Goal: Information Seeking & Learning: Learn about a topic

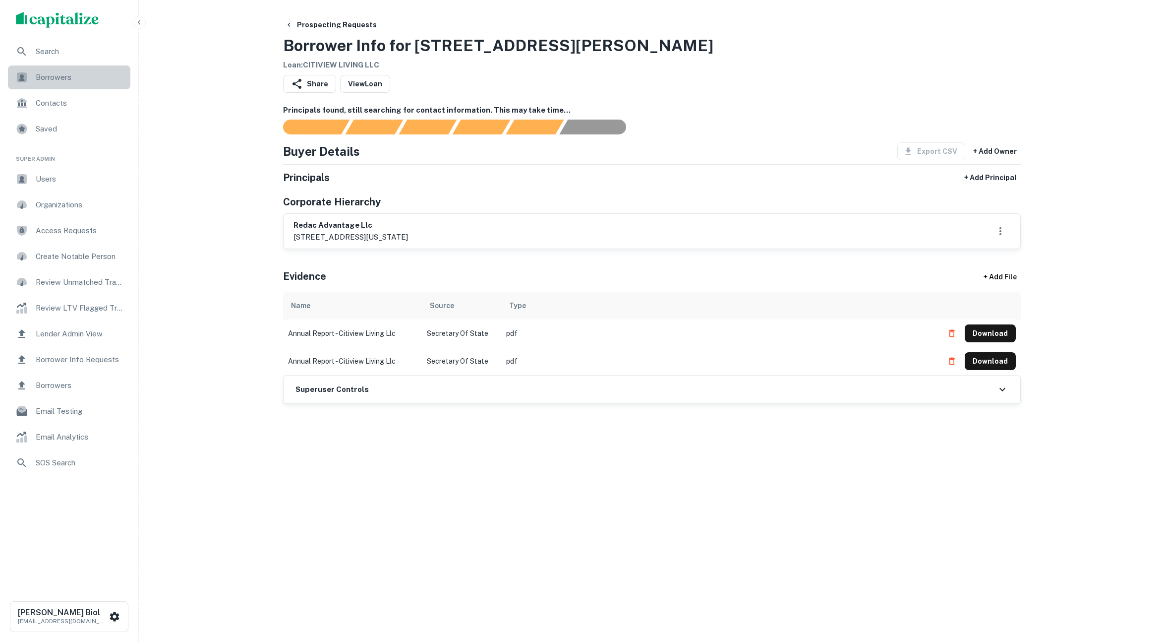
click at [59, 80] on span "Borrowers" at bounding box center [80, 77] width 89 height 12
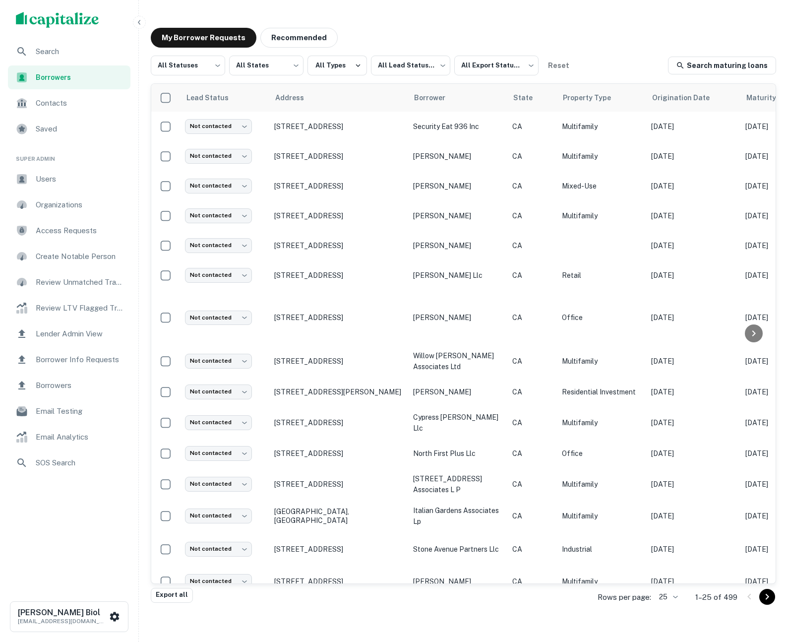
click at [767, 595] on icon "Go to next page" at bounding box center [767, 596] width 3 height 6
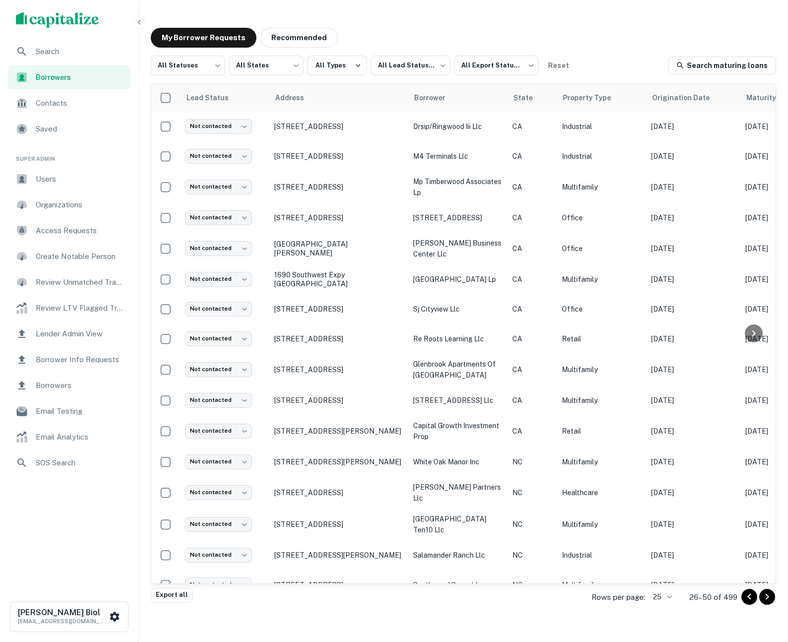
click at [770, 597] on icon "Go to next page" at bounding box center [767, 597] width 12 height 12
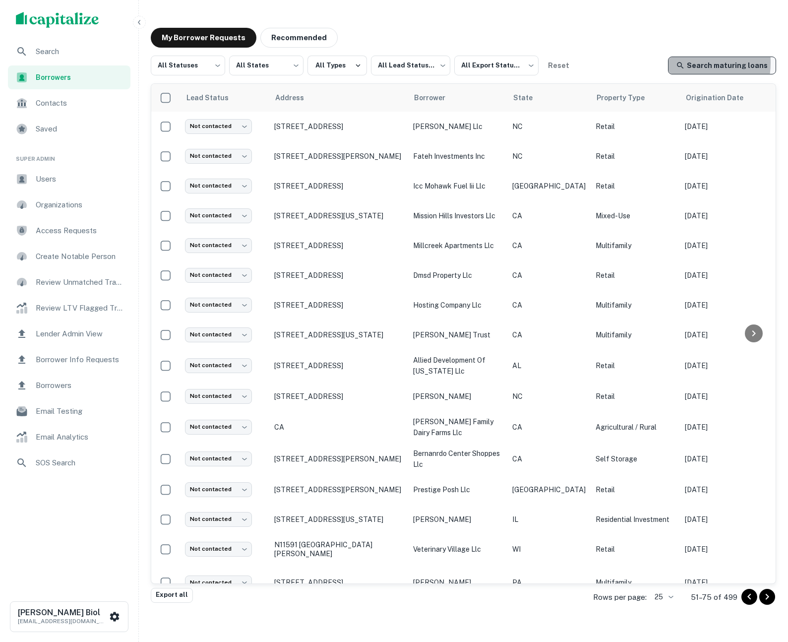
click at [685, 62] on icon at bounding box center [680, 65] width 9 height 9
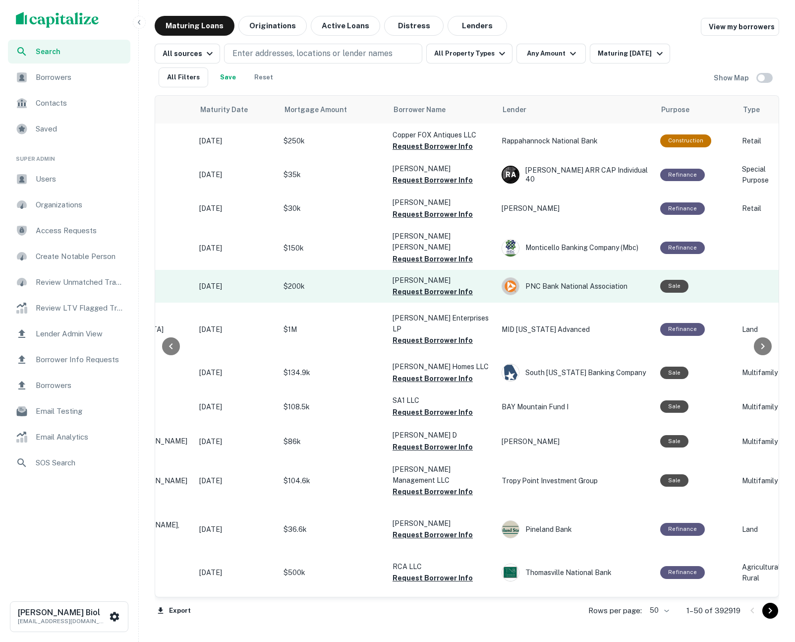
scroll to position [0, 143]
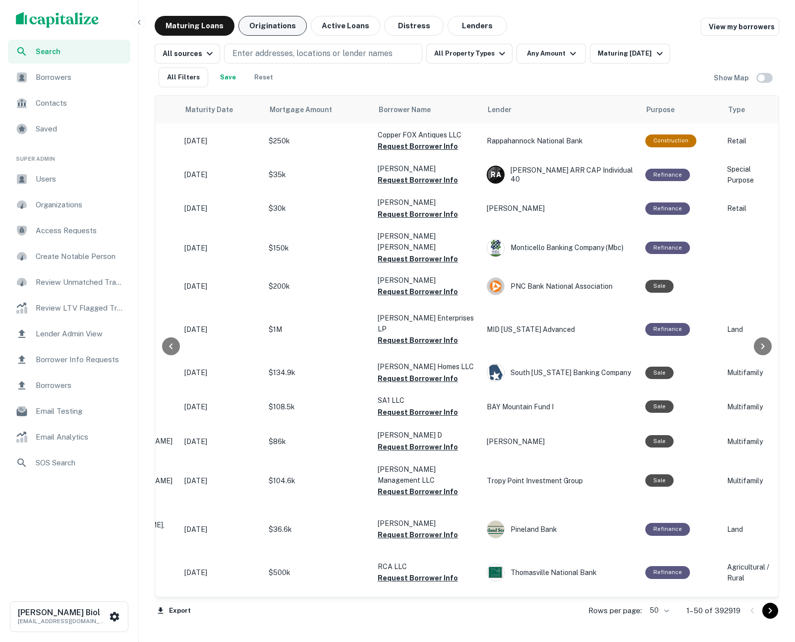
click at [265, 23] on button "Originations" at bounding box center [272, 26] width 68 height 20
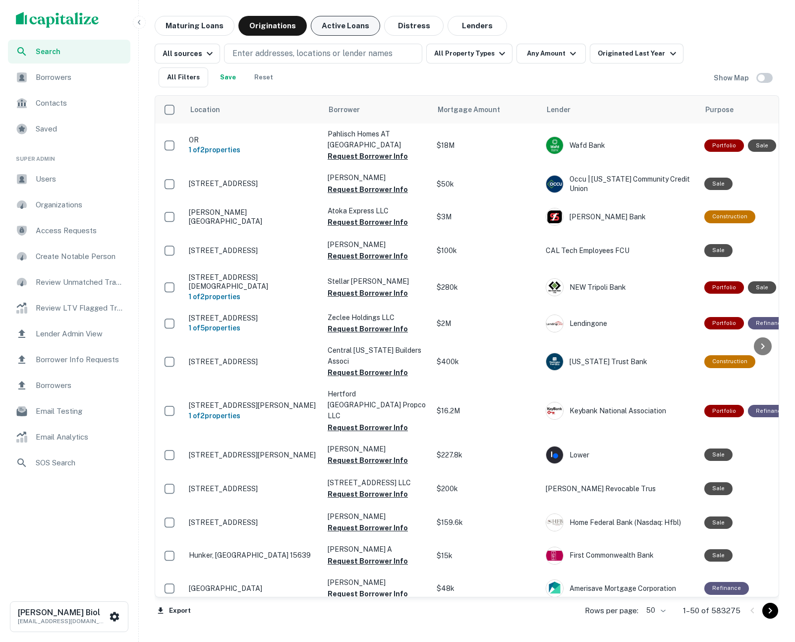
click at [338, 25] on button "Active Loans" at bounding box center [345, 26] width 69 height 20
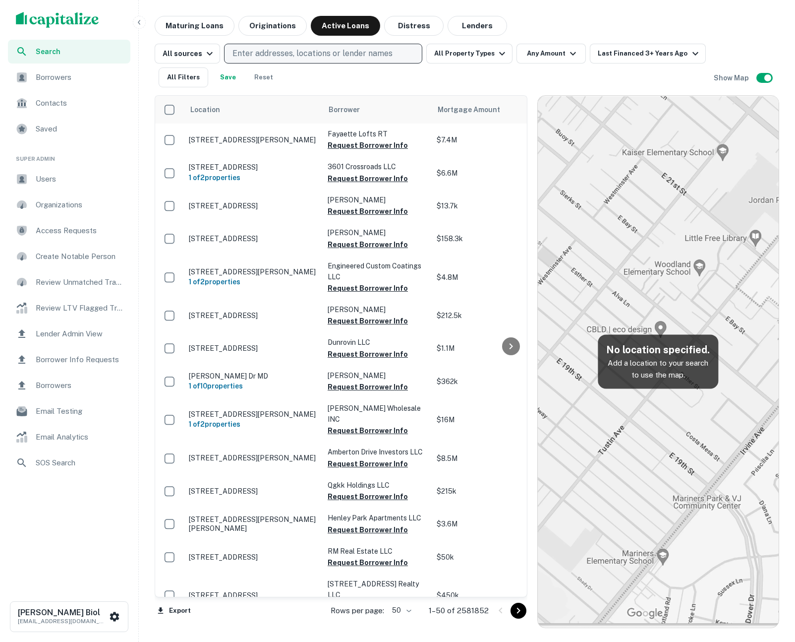
click at [285, 55] on p "Enter addresses, locations or lender names" at bounding box center [313, 54] width 160 height 12
click at [561, 18] on div "Maturing Loans Originations Active Loans Distress Lenders" at bounding box center [467, 26] width 625 height 20
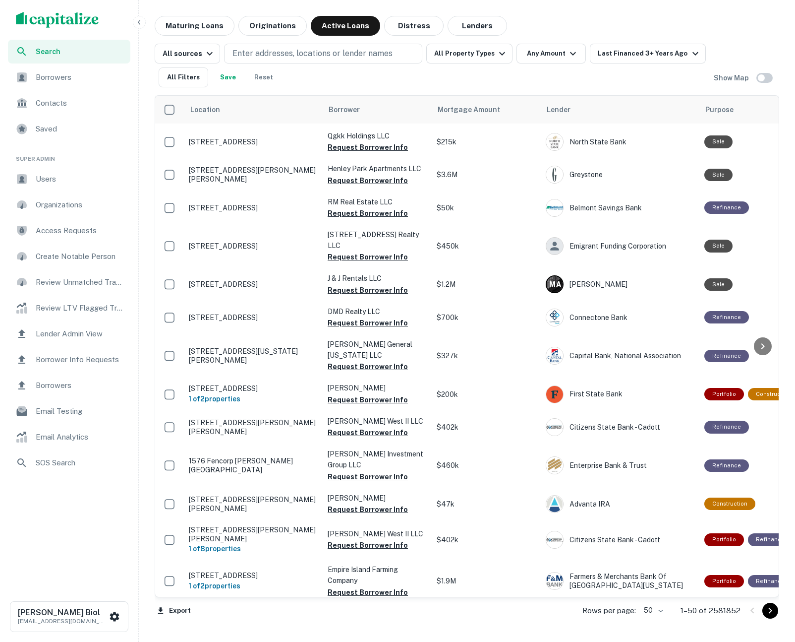
scroll to position [750, 0]
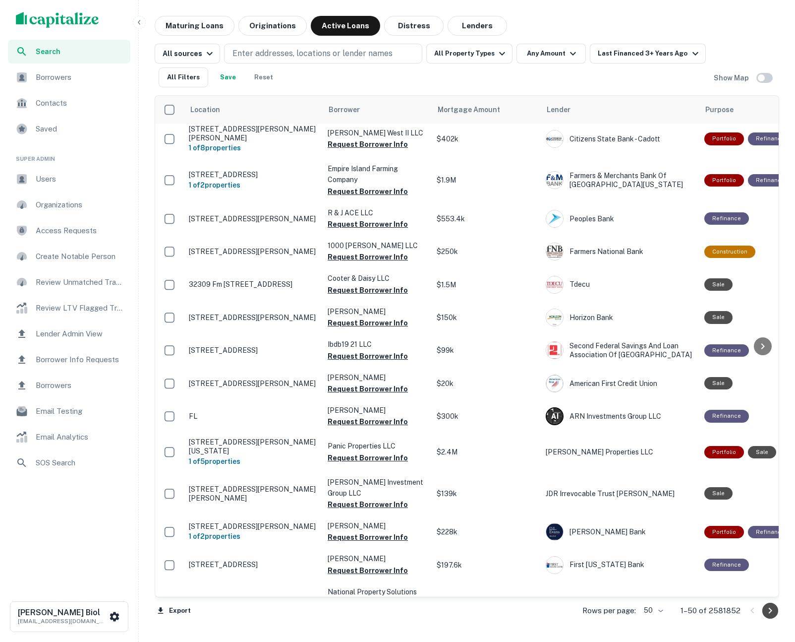
click at [774, 612] on icon "Go to next page" at bounding box center [771, 610] width 12 height 12
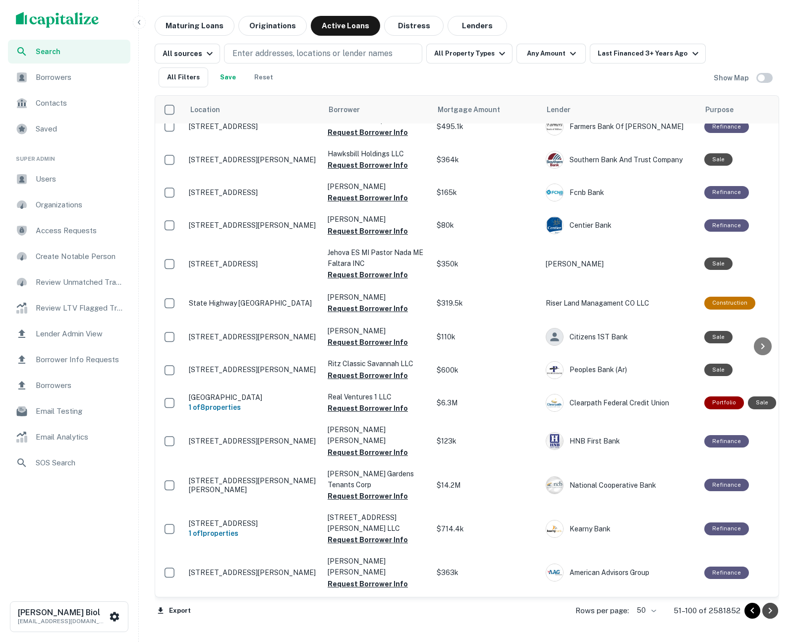
click at [773, 613] on icon "Go to next page" at bounding box center [771, 610] width 12 height 12
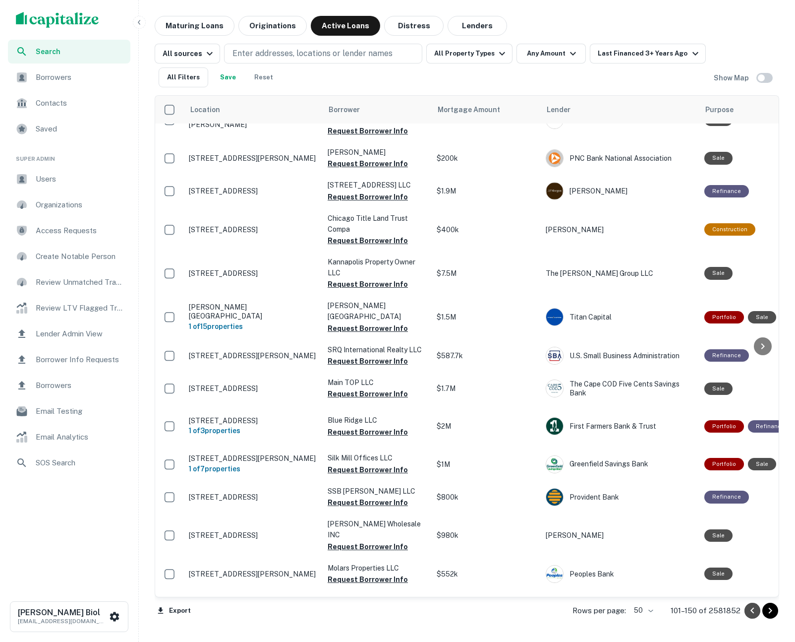
click at [751, 611] on icon "Go to previous page" at bounding box center [753, 610] width 12 height 12
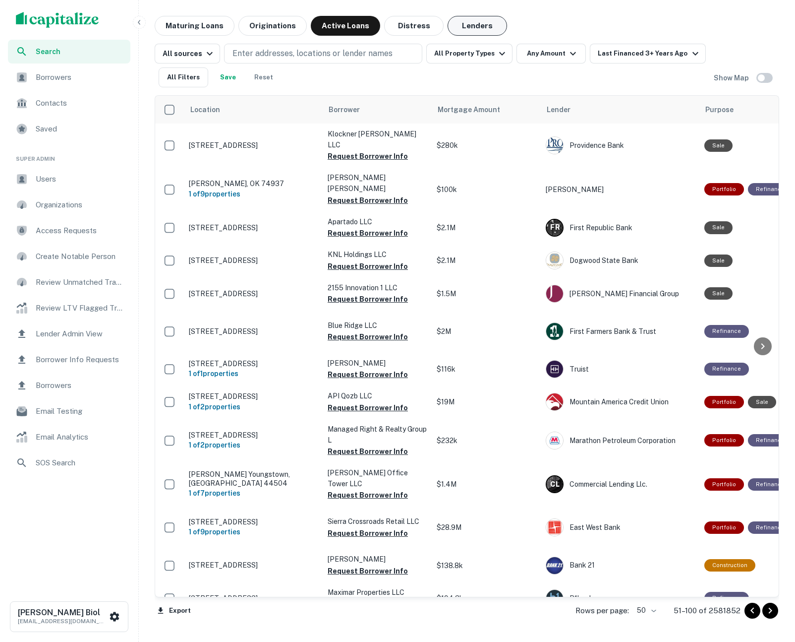
click at [481, 26] on button "Lenders" at bounding box center [477, 26] width 59 height 20
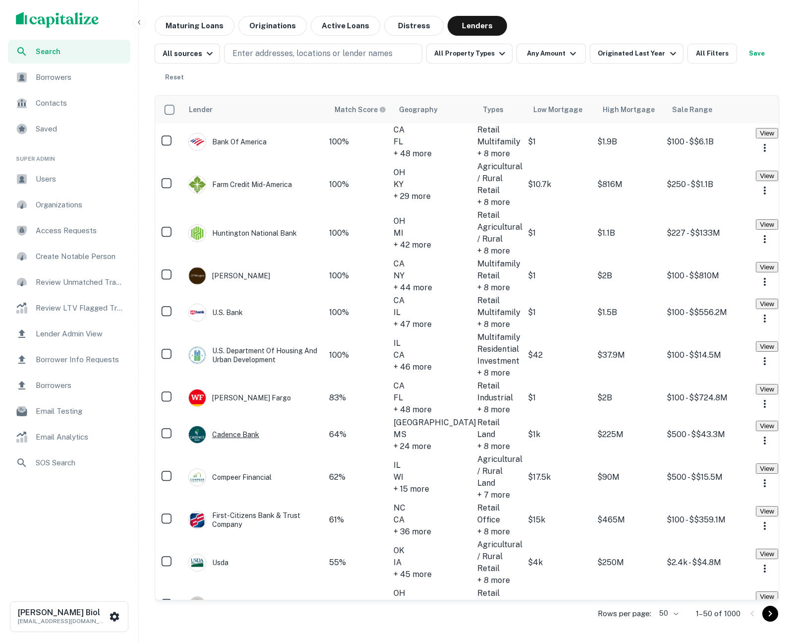
click at [244, 429] on div "Cadence Bank" at bounding box center [223, 434] width 71 height 18
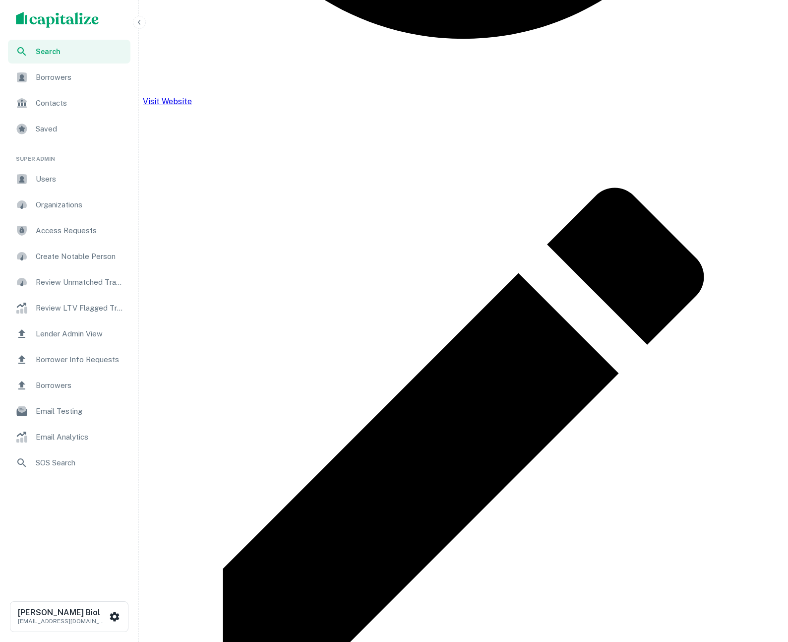
scroll to position [937, 0]
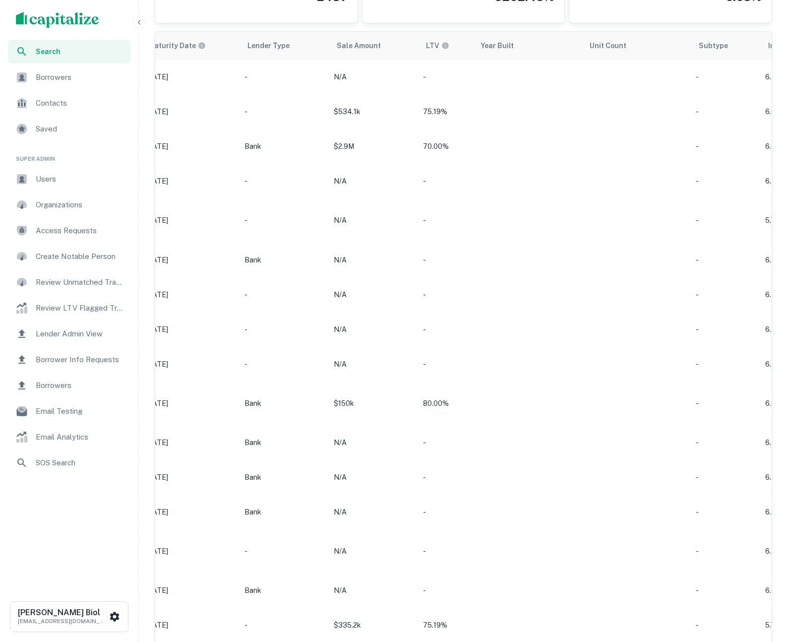
scroll to position [838, 0]
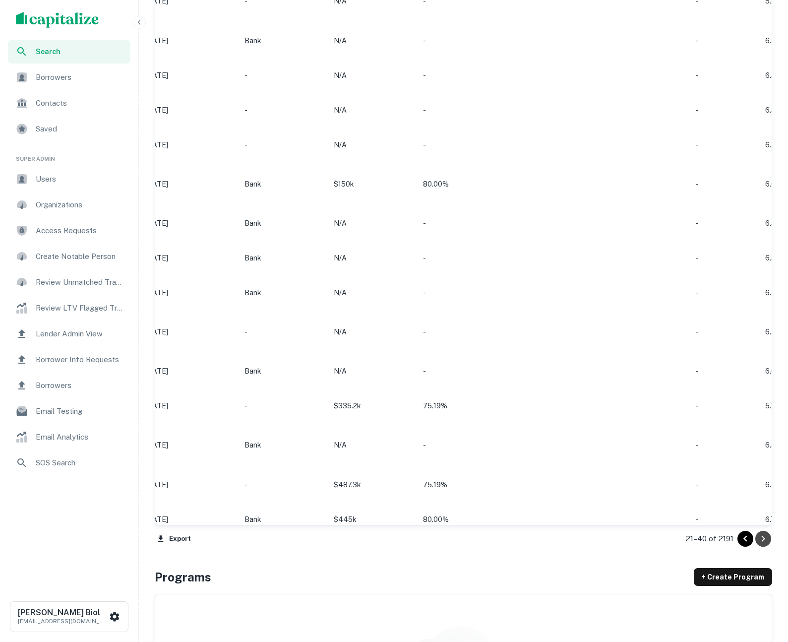
click at [766, 534] on icon "Go to next page" at bounding box center [763, 539] width 12 height 12
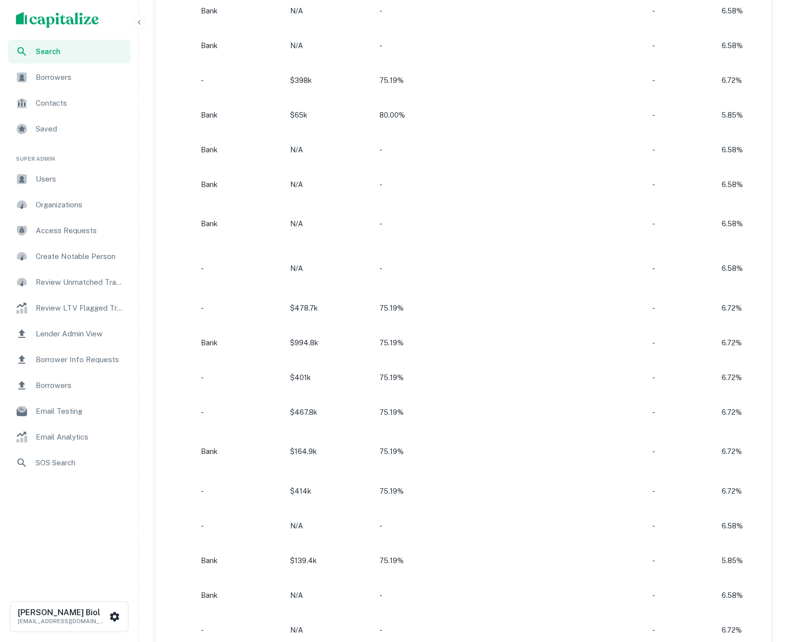
scroll to position [907, 0]
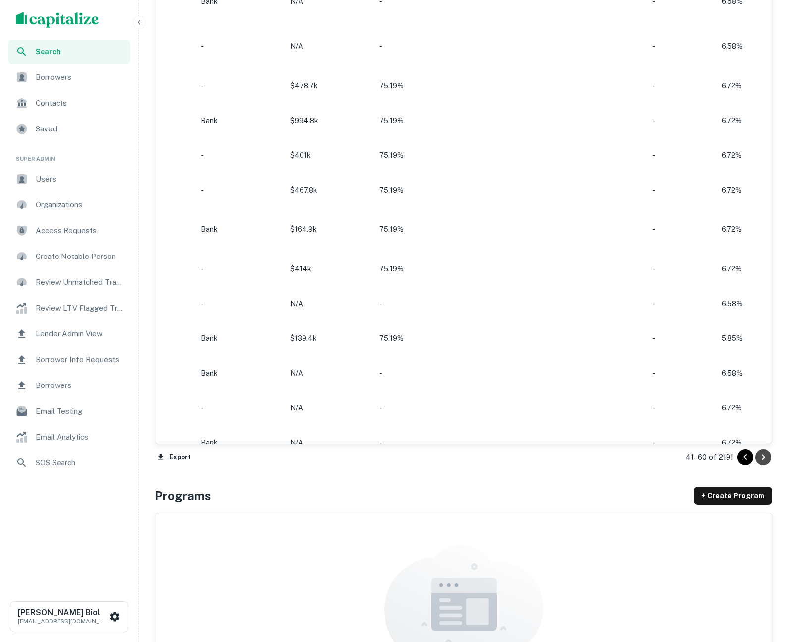
click at [766, 454] on icon "Go to next page" at bounding box center [763, 457] width 12 height 12
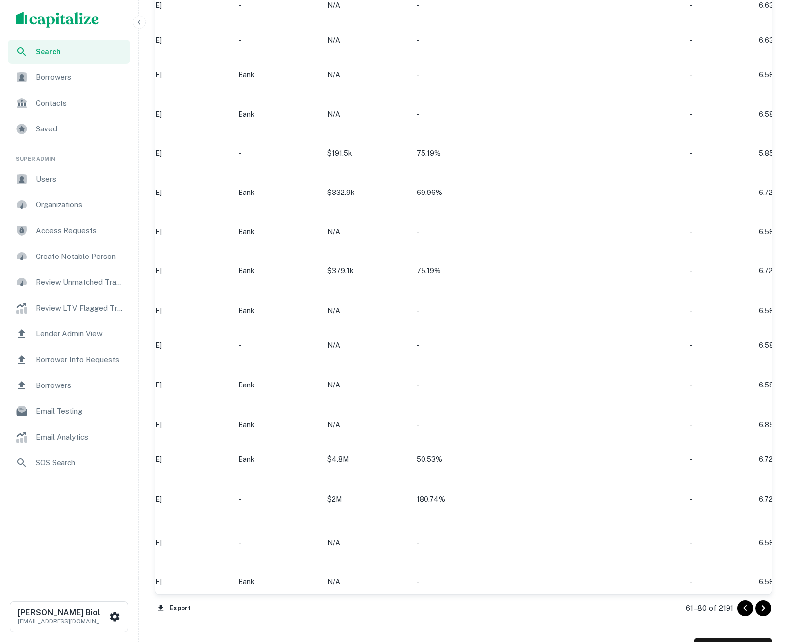
scroll to position [832, 0]
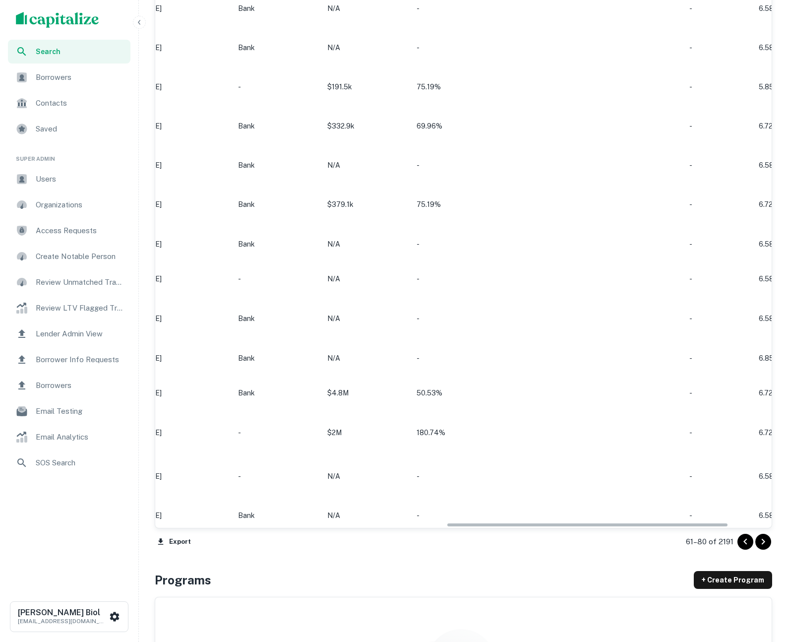
click at [765, 540] on icon "Go to next page" at bounding box center [763, 541] width 12 height 12
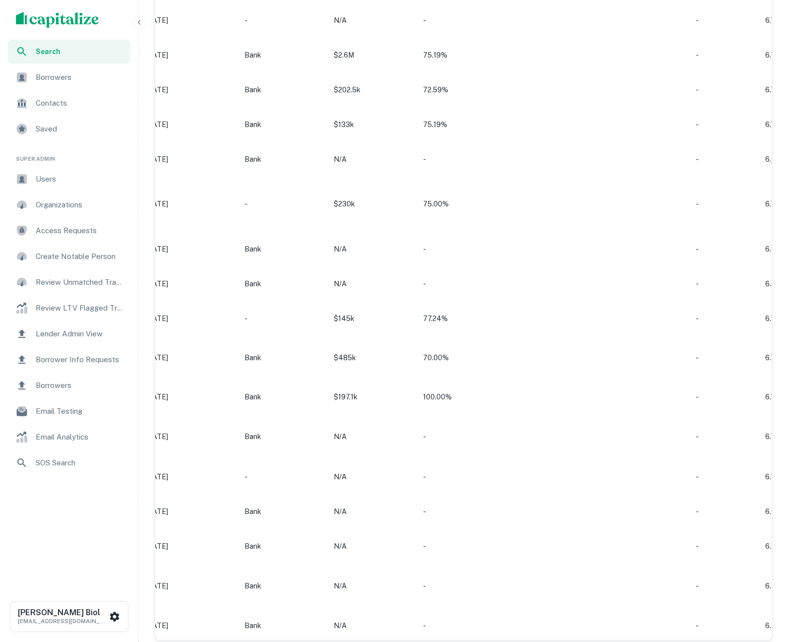
scroll to position [942, 0]
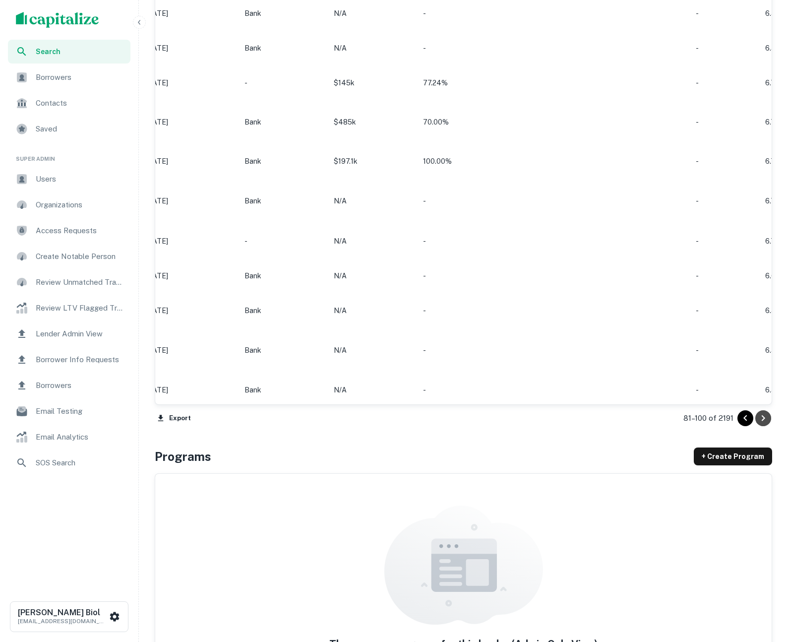
click at [766, 416] on icon "Go to next page" at bounding box center [763, 418] width 12 height 12
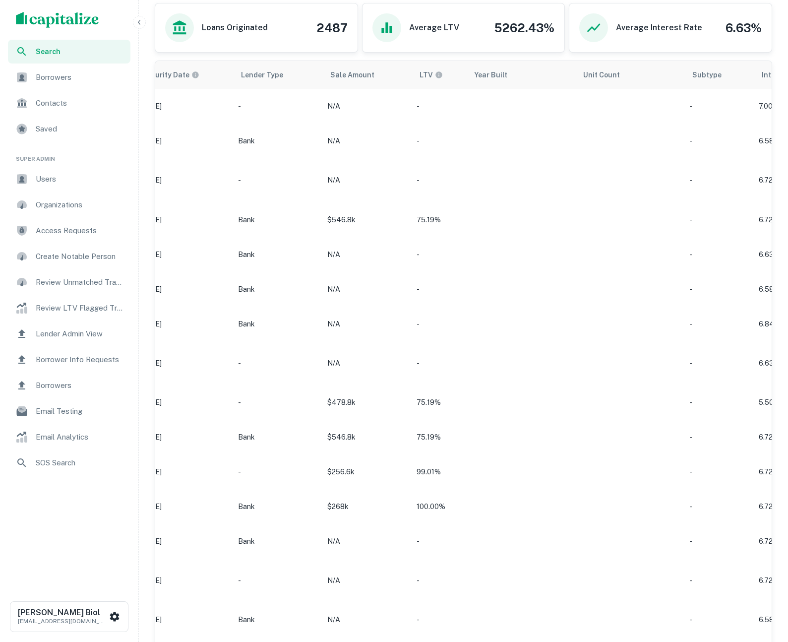
scroll to position [535, 0]
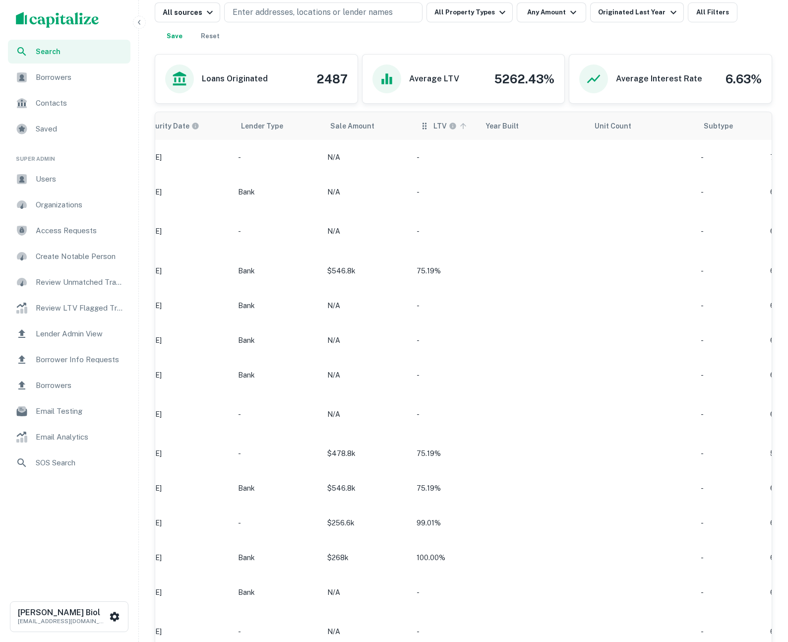
click at [459, 127] on icon "scrollable content" at bounding box center [463, 125] width 9 height 9
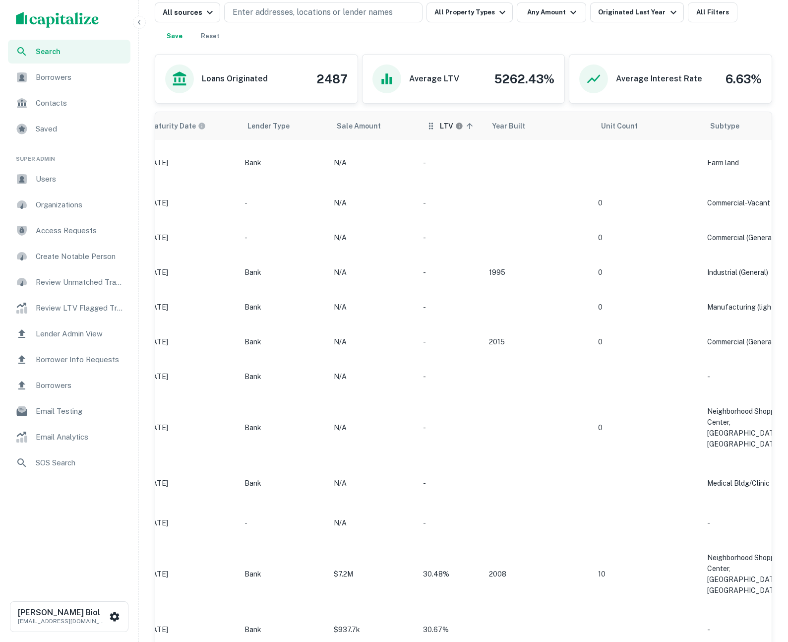
click at [465, 126] on icon "scrollable content" at bounding box center [469, 125] width 9 height 9
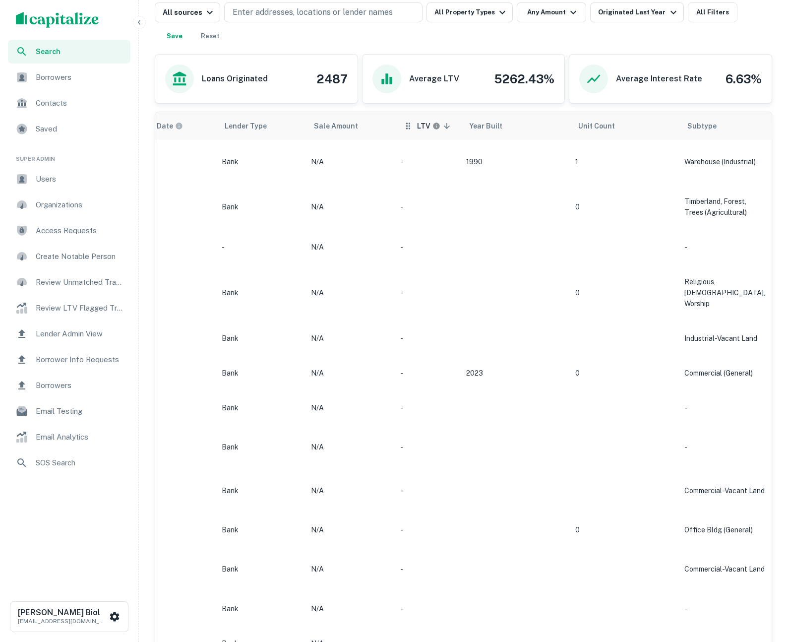
click at [445, 127] on icon "scrollable content" at bounding box center [446, 125] width 9 height 9
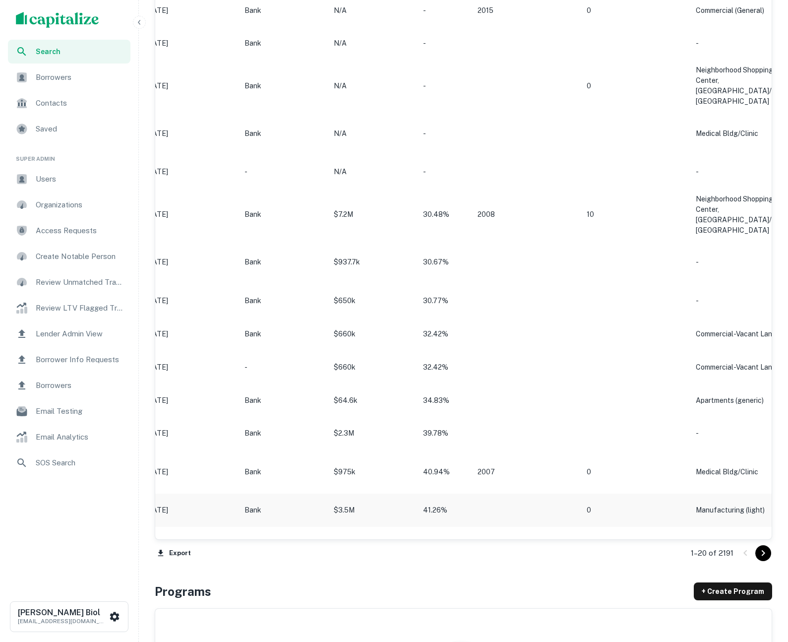
scroll to position [1051, 0]
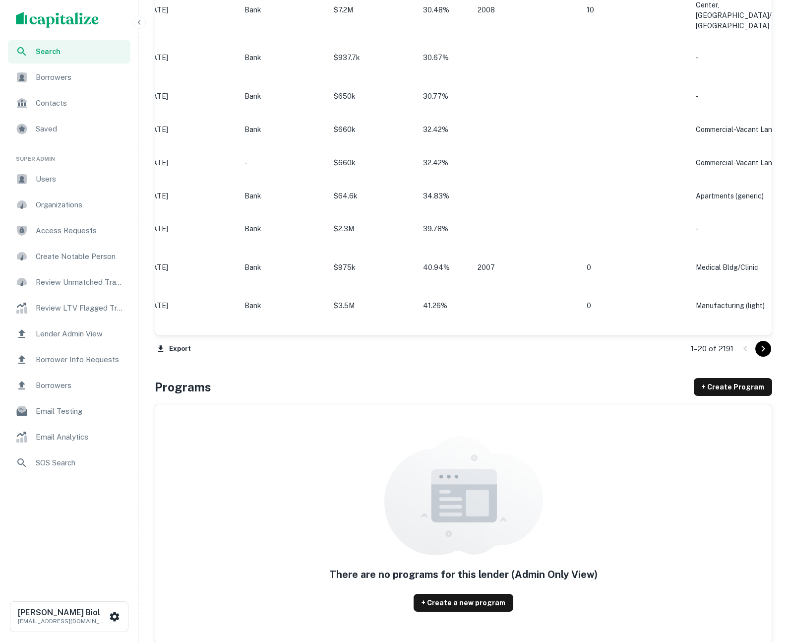
click at [759, 346] on icon "Go to next page" at bounding box center [763, 349] width 12 height 12
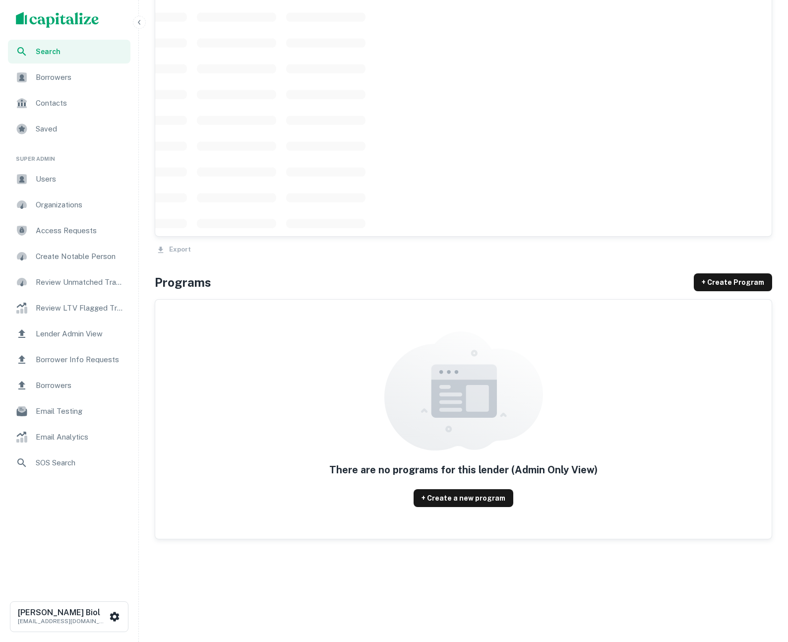
scroll to position [1051, 0]
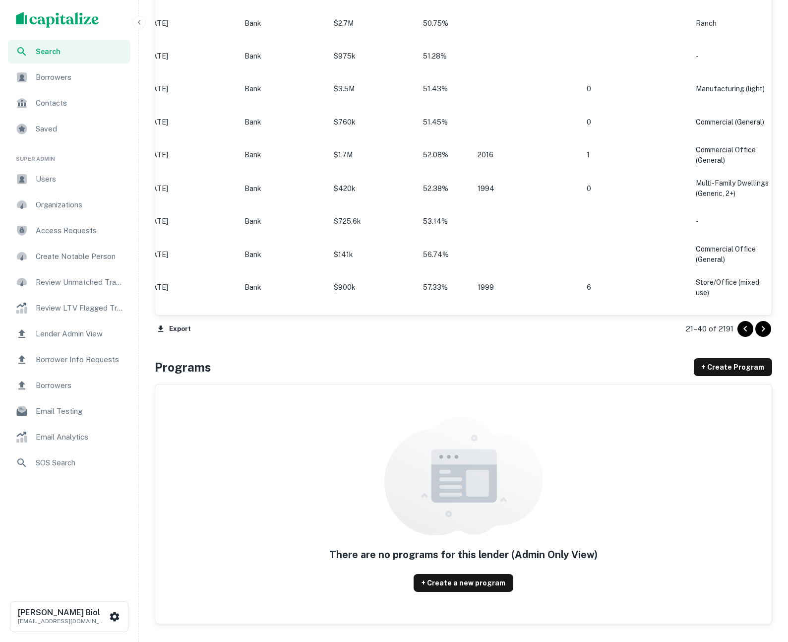
click at [771, 328] on div "21–40 of 2191" at bounding box center [723, 328] width 98 height 27
click at [768, 329] on icon "Go to next page" at bounding box center [763, 329] width 12 height 12
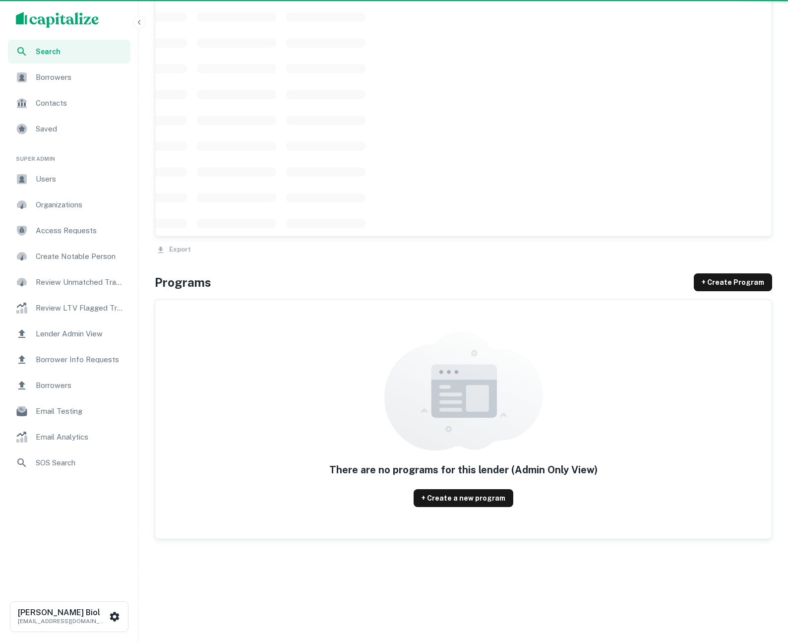
scroll to position [1051, 0]
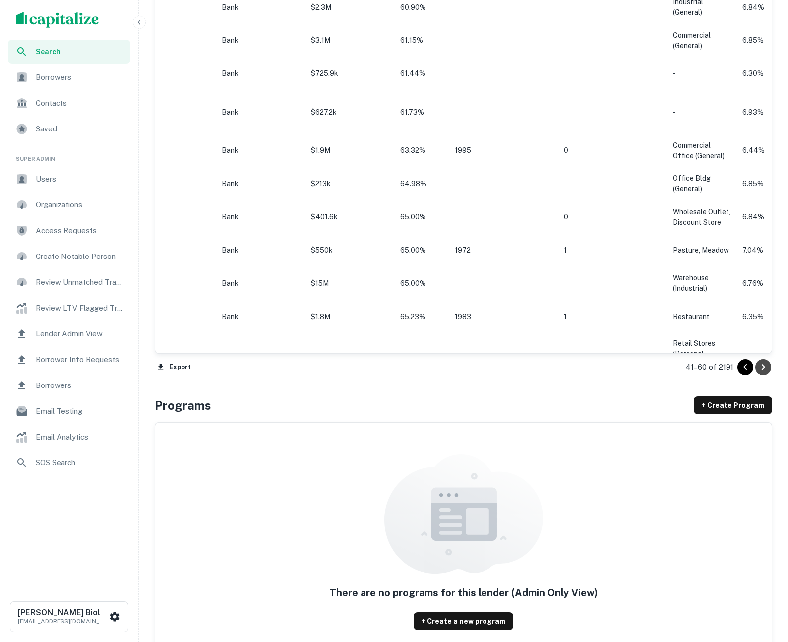
click at [759, 369] on icon "Go to next page" at bounding box center [763, 367] width 12 height 12
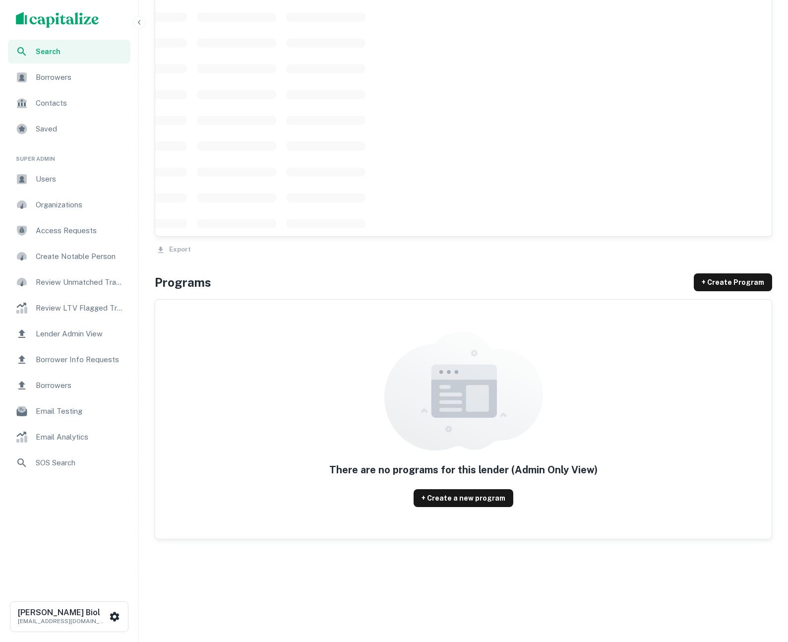
scroll to position [1051, 0]
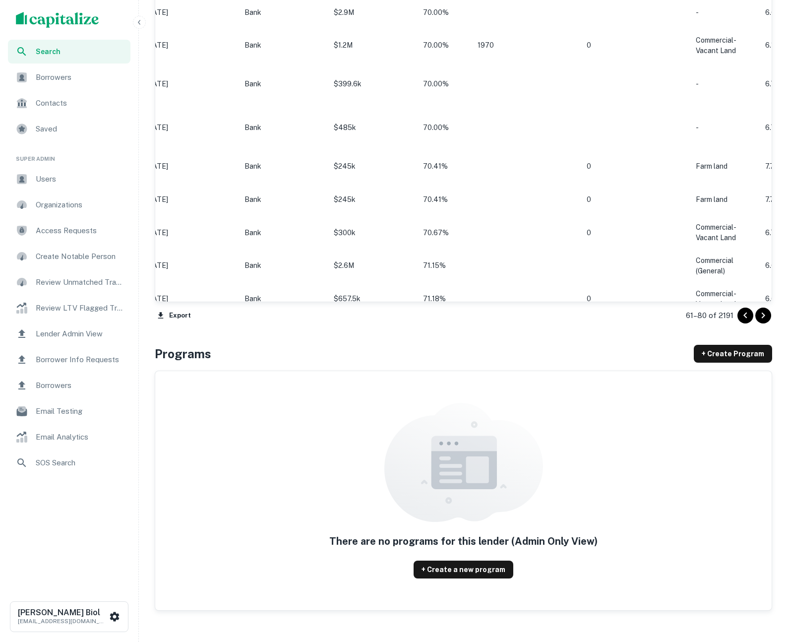
click at [763, 317] on icon "Go to next page" at bounding box center [763, 315] width 12 height 12
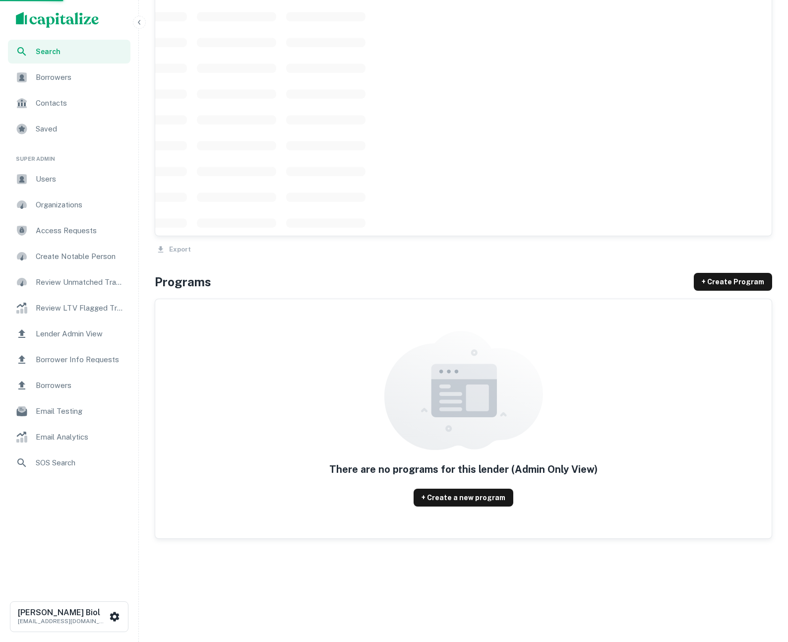
scroll to position [1051, 0]
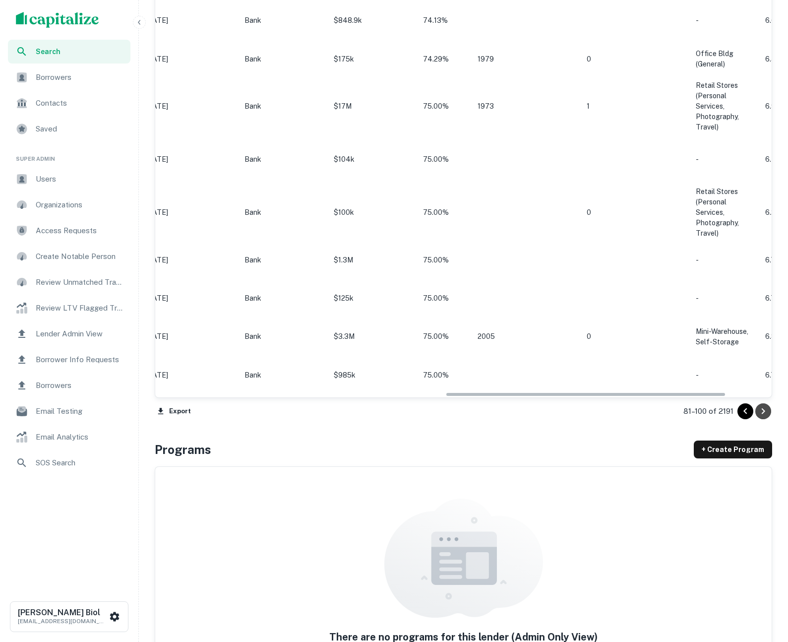
click at [766, 408] on icon "Go to next page" at bounding box center [763, 411] width 12 height 12
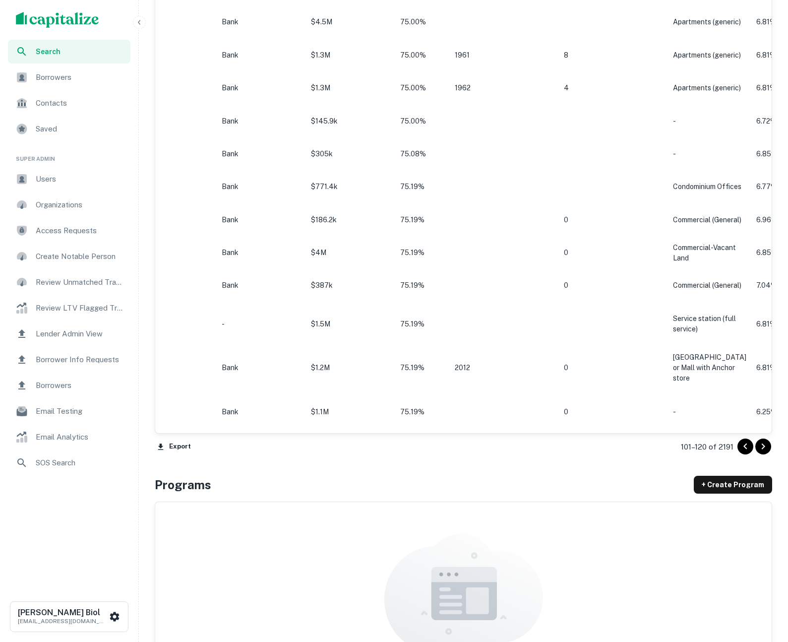
scroll to position [1051, 0]
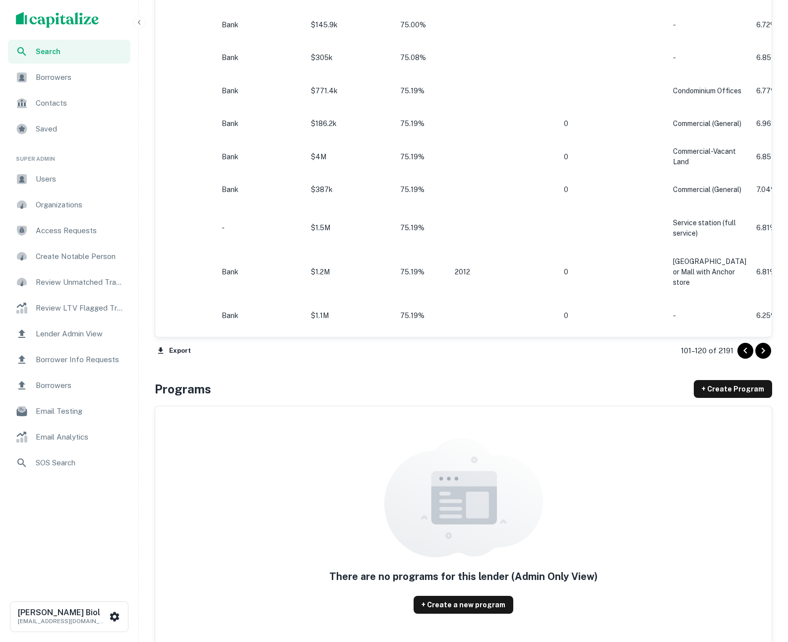
click at [763, 351] on icon "Go to next page" at bounding box center [763, 351] width 3 height 6
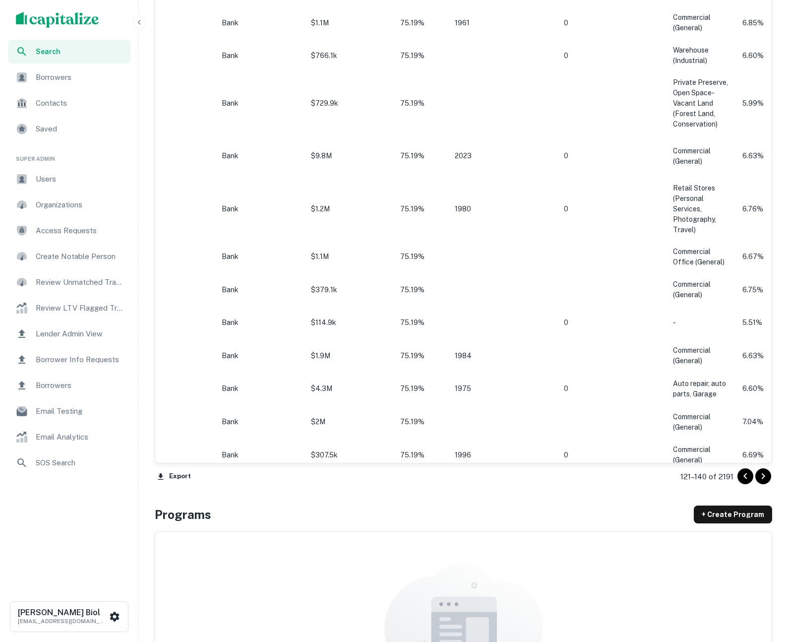
scroll to position [1051, 0]
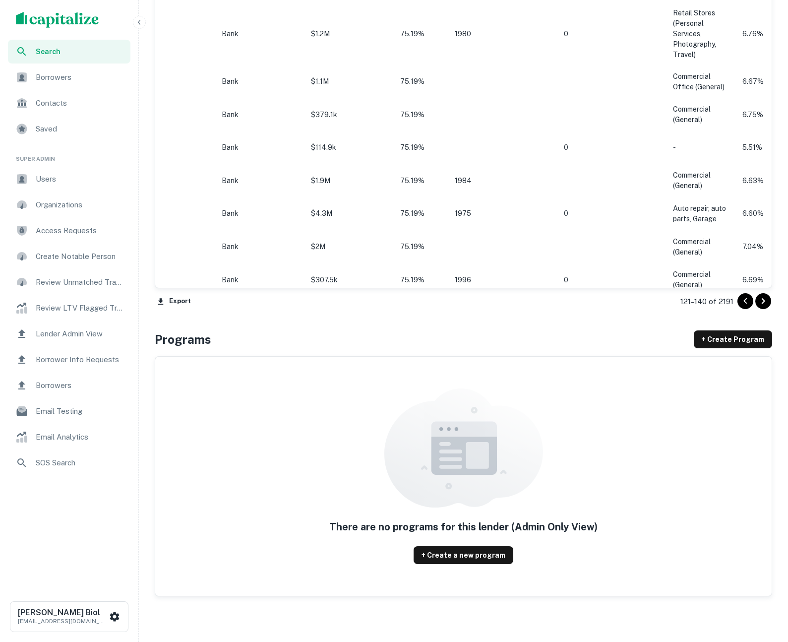
click at [763, 304] on icon "Go to next page" at bounding box center [763, 301] width 12 height 12
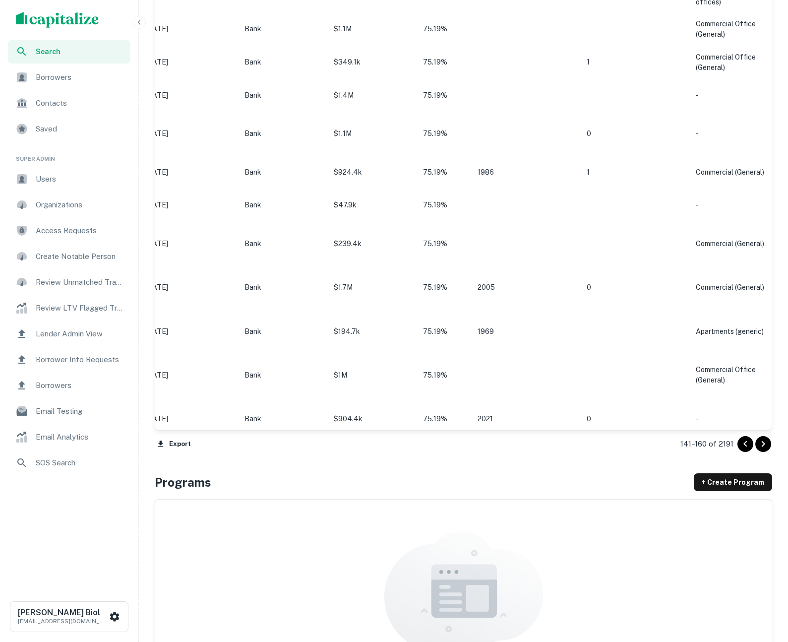
scroll to position [872, 0]
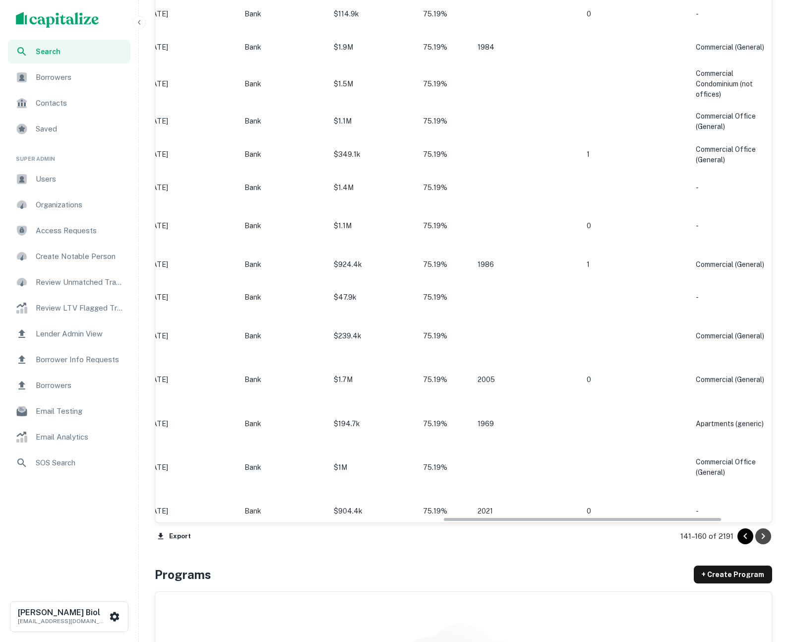
click at [769, 536] on icon "Go to next page" at bounding box center [763, 536] width 12 height 12
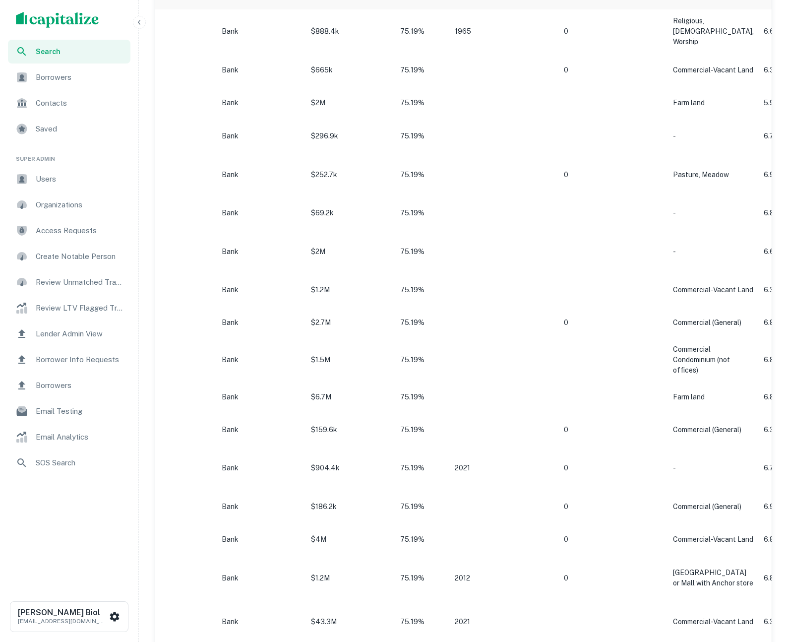
scroll to position [836, 0]
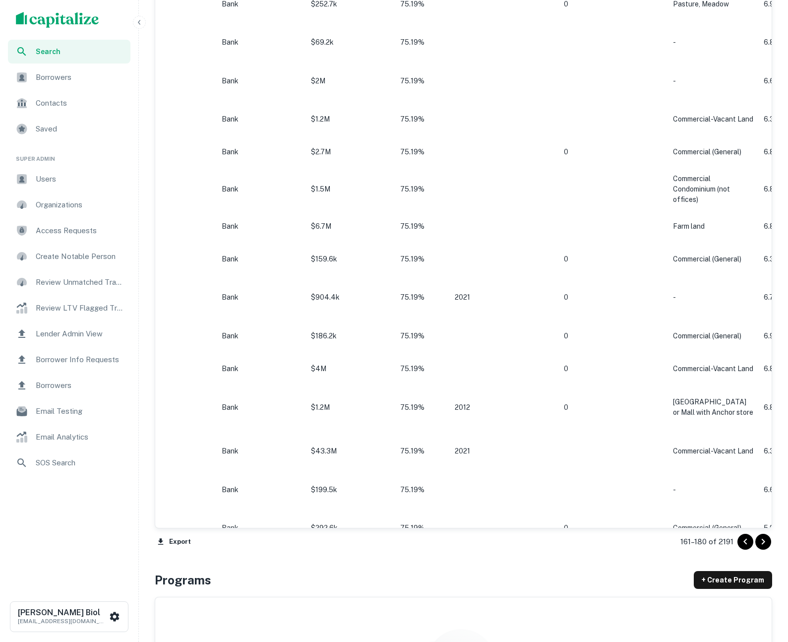
click at [767, 538] on icon "Go to next page" at bounding box center [763, 541] width 12 height 12
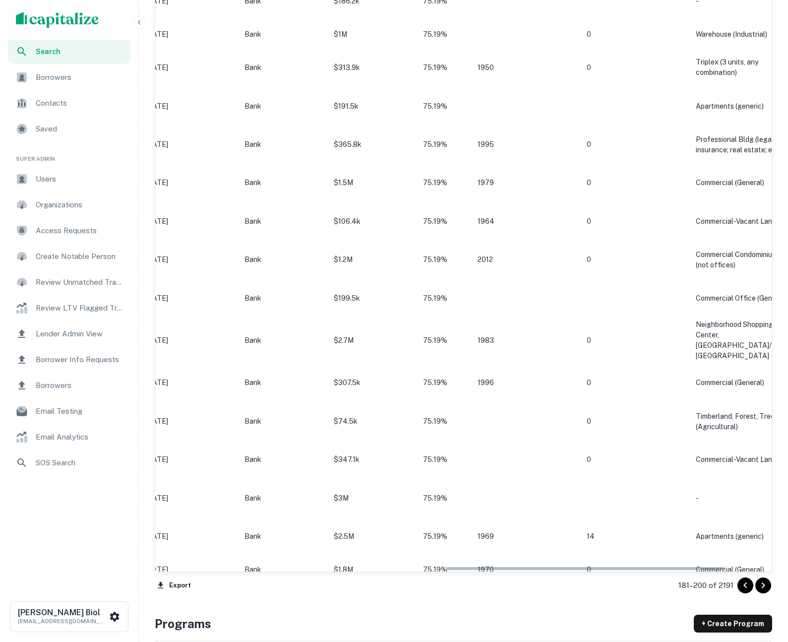
scroll to position [917, 0]
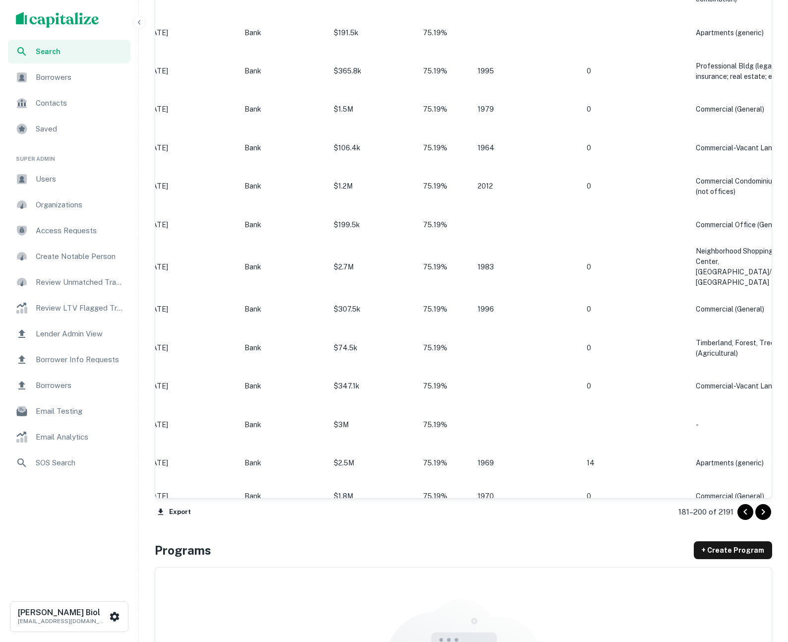
click at [761, 512] on icon "Go to next page" at bounding box center [763, 512] width 12 height 12
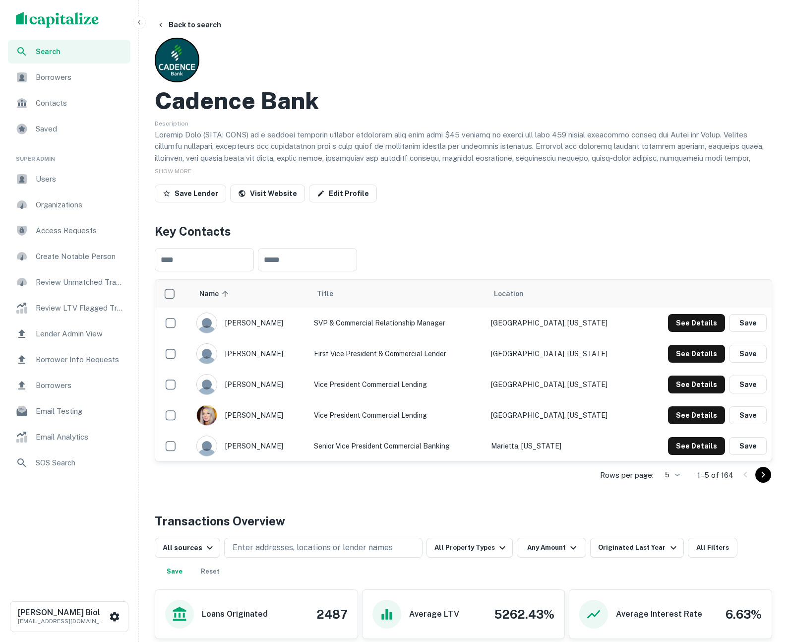
click at [511, 188] on div "Save Lender Visit Website Edit Profile" at bounding box center [463, 195] width 617 height 22
